Goal: Understand process/instructions: Learn how to perform a task or action

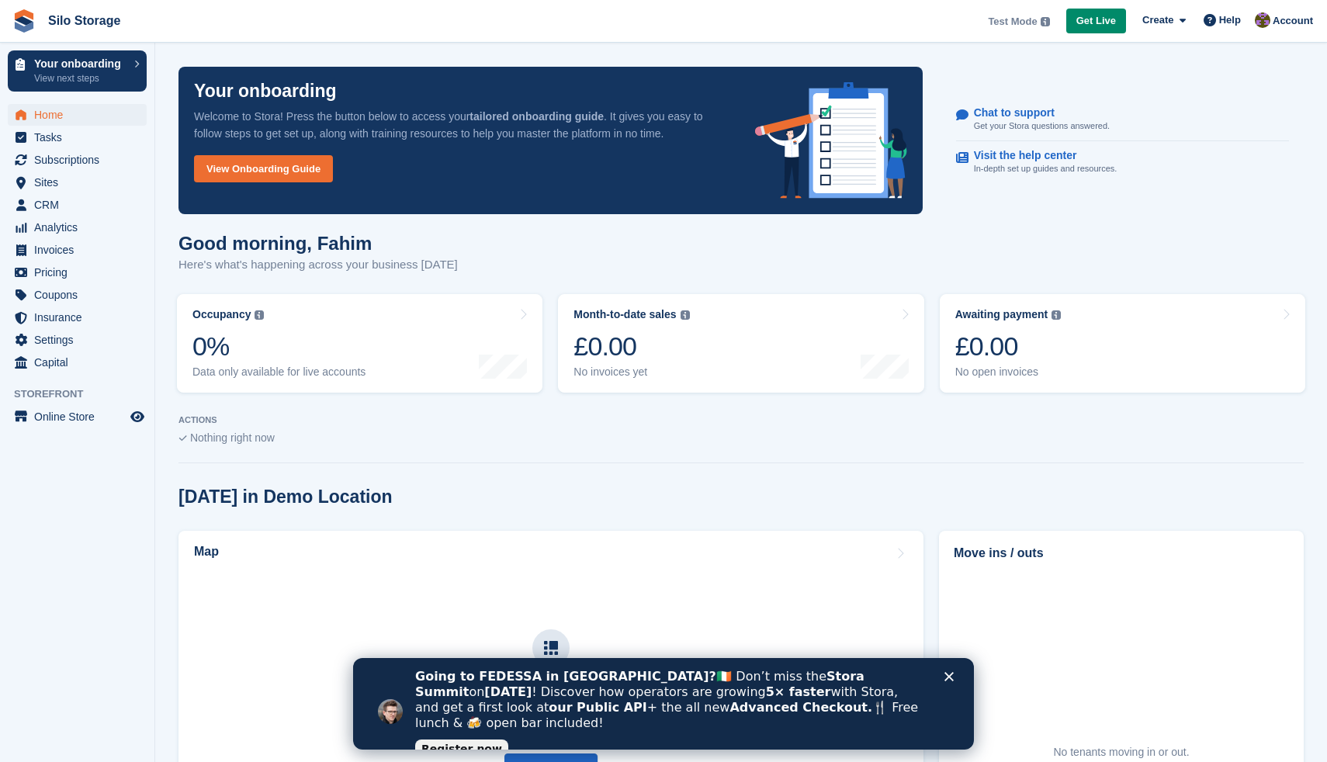
click at [448, 739] on link "Register now" at bounding box center [461, 748] width 93 height 19
click at [272, 172] on link "View Onboarding Guide" at bounding box center [263, 168] width 139 height 27
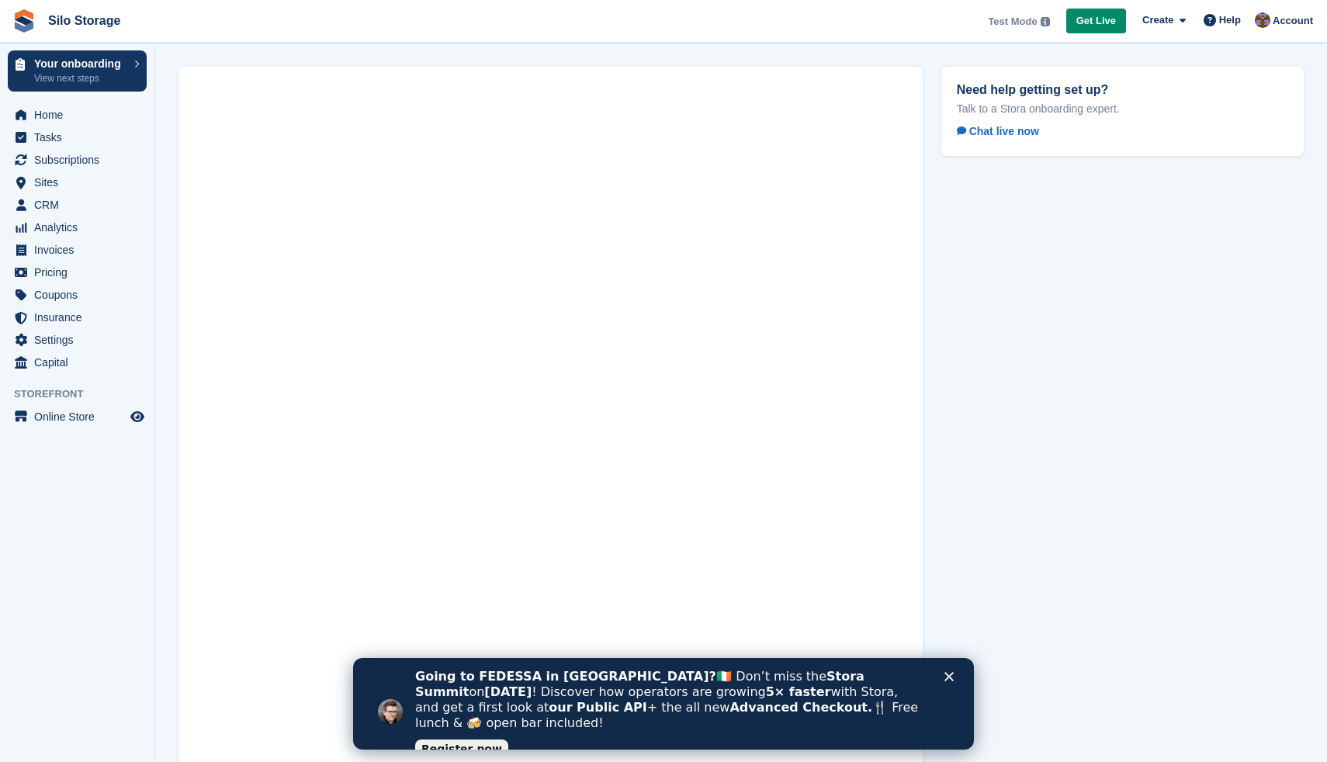
click at [949, 680] on icon "Close" at bounding box center [948, 676] width 9 height 9
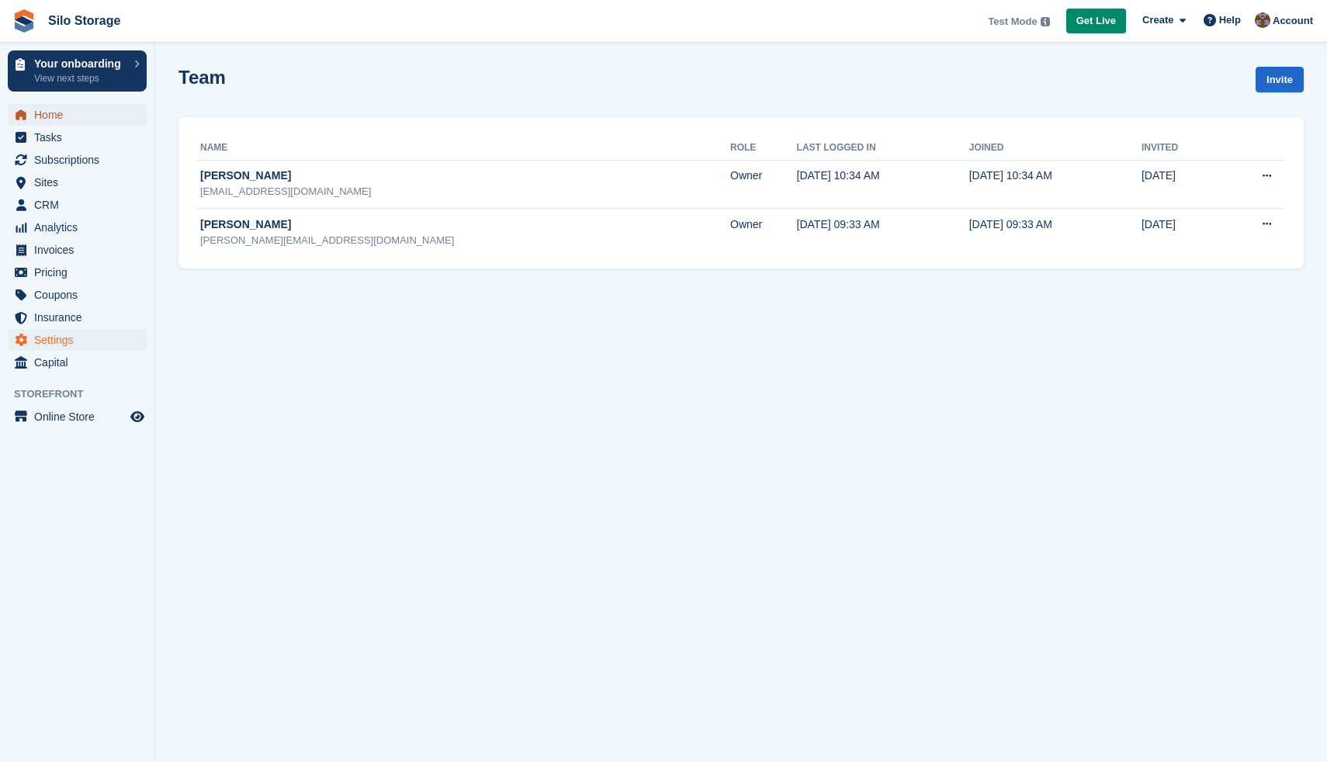
click at [60, 114] on span "Home" at bounding box center [80, 115] width 93 height 22
